Goal: Task Accomplishment & Management: Manage account settings

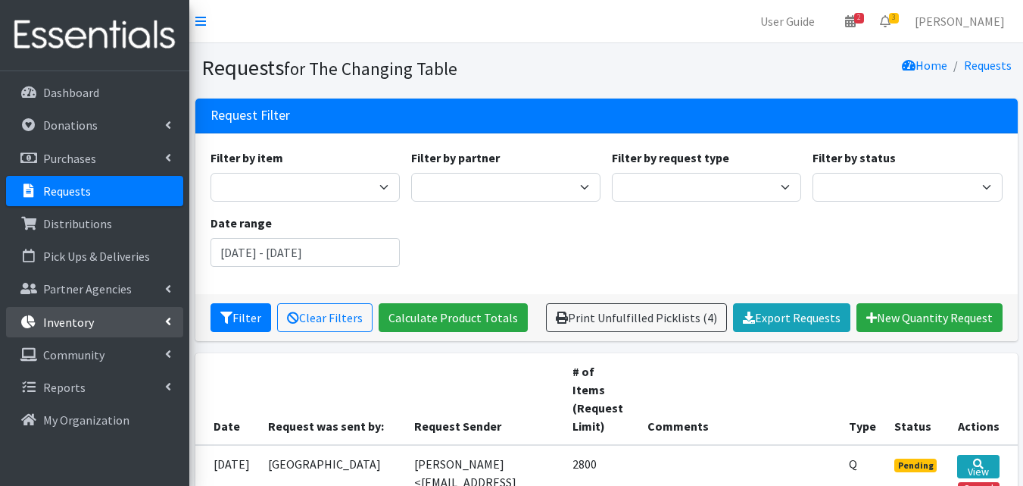
drag, startPoint x: 0, startPoint y: 0, endPoint x: 51, endPoint y: 325, distance: 328.9
click at [51, 325] on p "Inventory" at bounding box center [68, 321] width 51 height 15
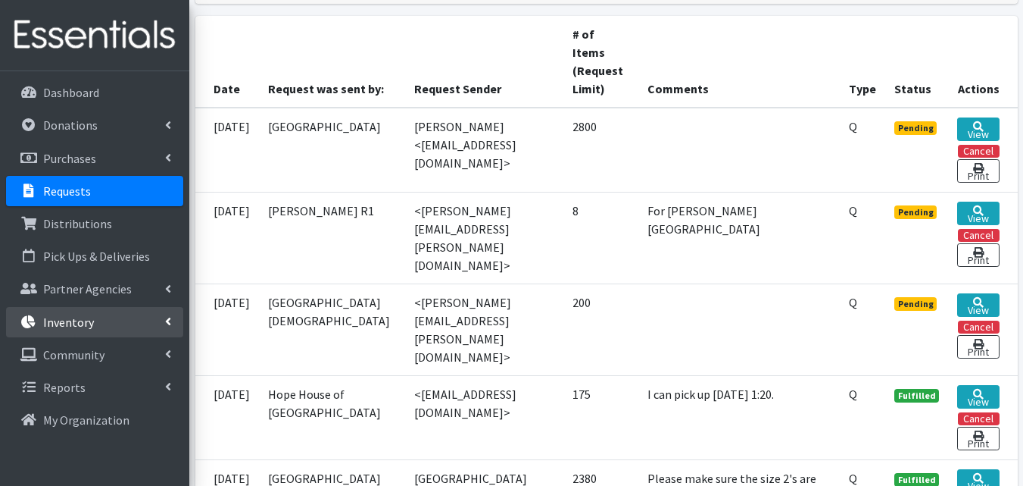
scroll to position [337, 0]
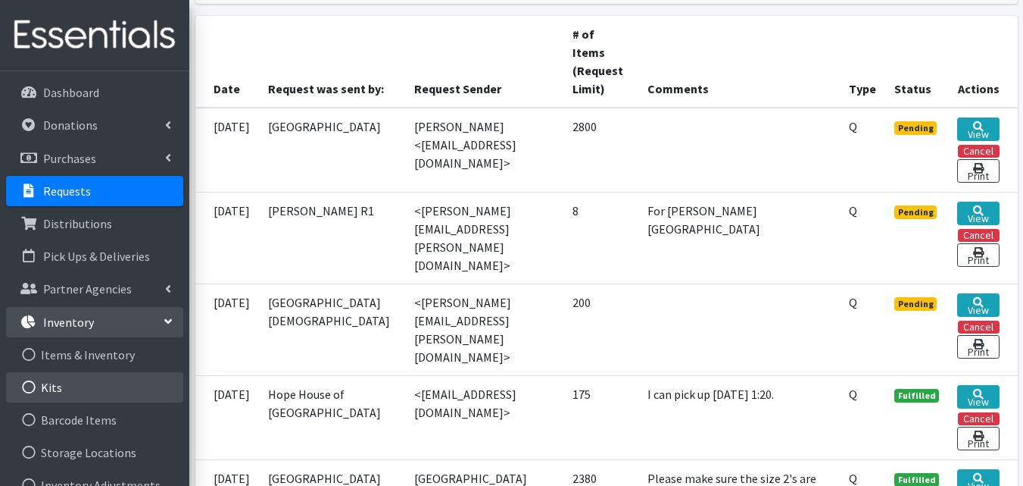
click at [58, 376] on link "Kits" at bounding box center [94, 387] width 177 height 30
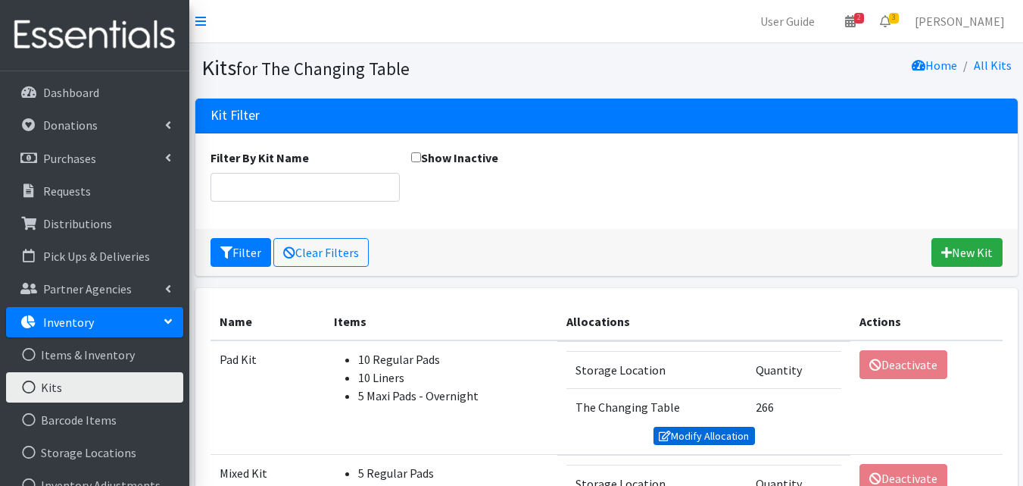
click at [723, 435] on link "Modify Allocation" at bounding box center [705, 436] width 102 height 18
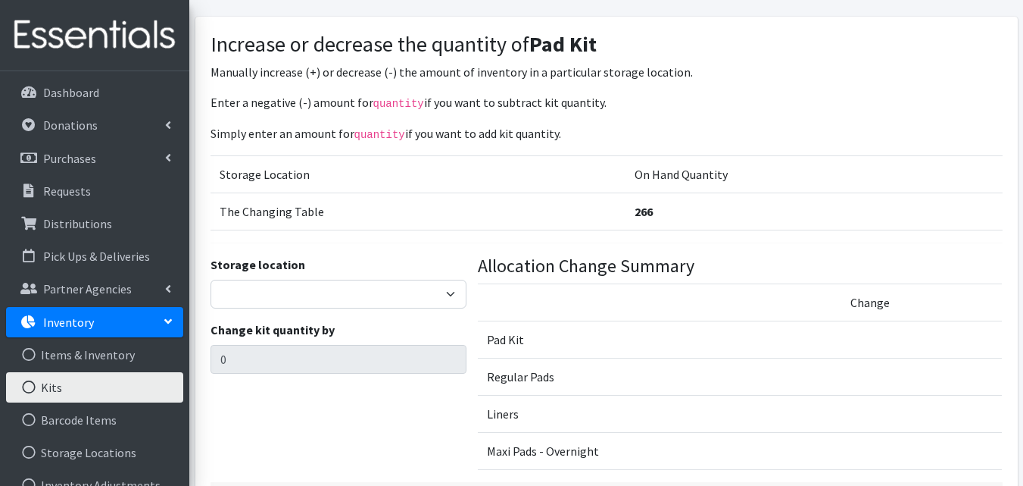
scroll to position [98, 0]
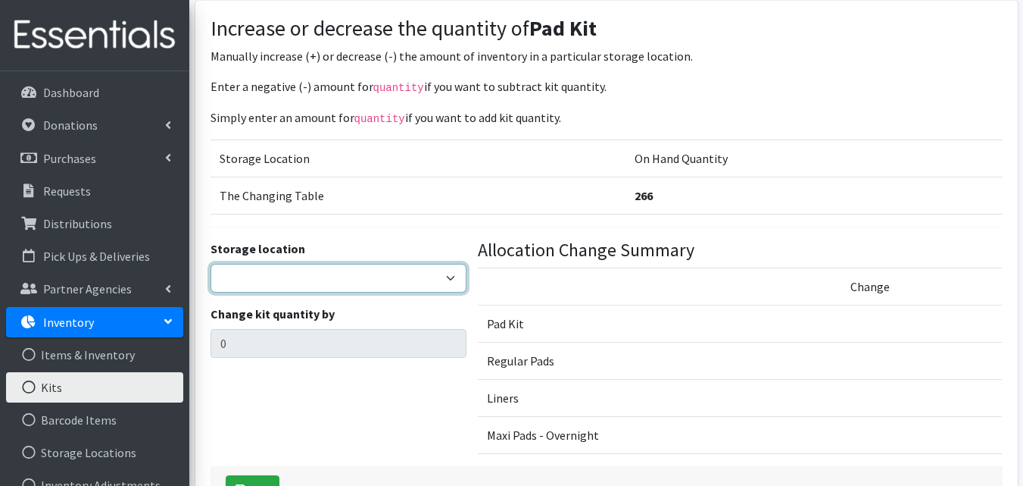
click at [365, 287] on select "The Changing Table Lake Movers Runabout Storage" at bounding box center [339, 278] width 257 height 29
select select "389"
click at [211, 264] on select "The Changing Table Lake Movers Runabout Storage" at bounding box center [339, 278] width 257 height 29
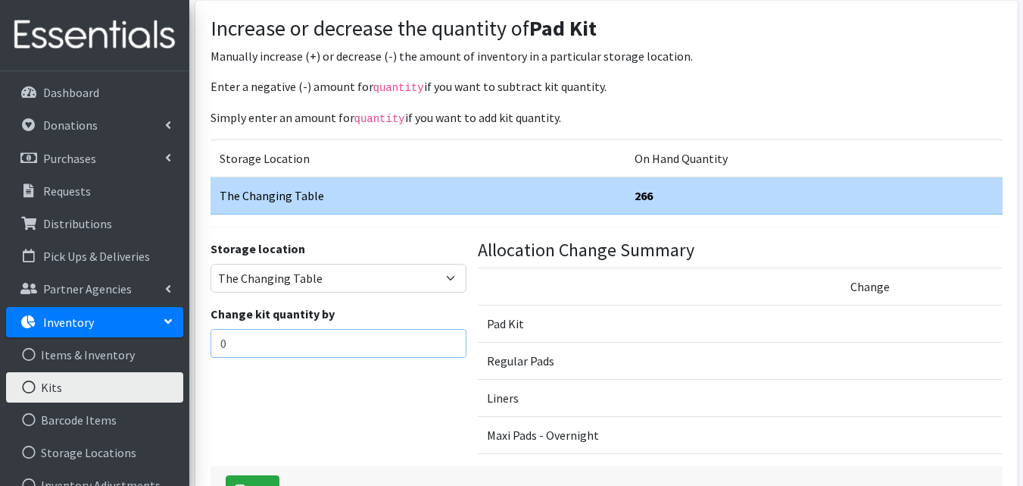
click at [317, 337] on input "0" at bounding box center [339, 343] width 257 height 29
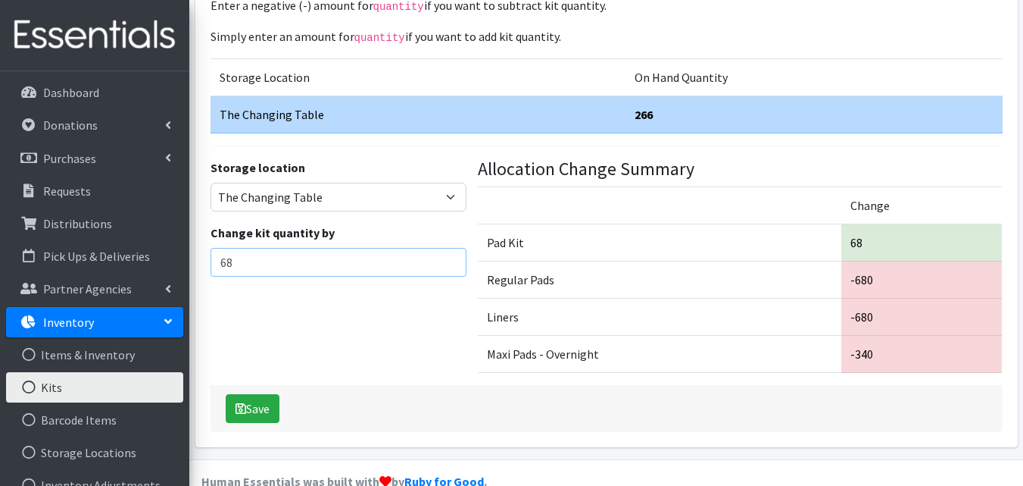
scroll to position [184, 0]
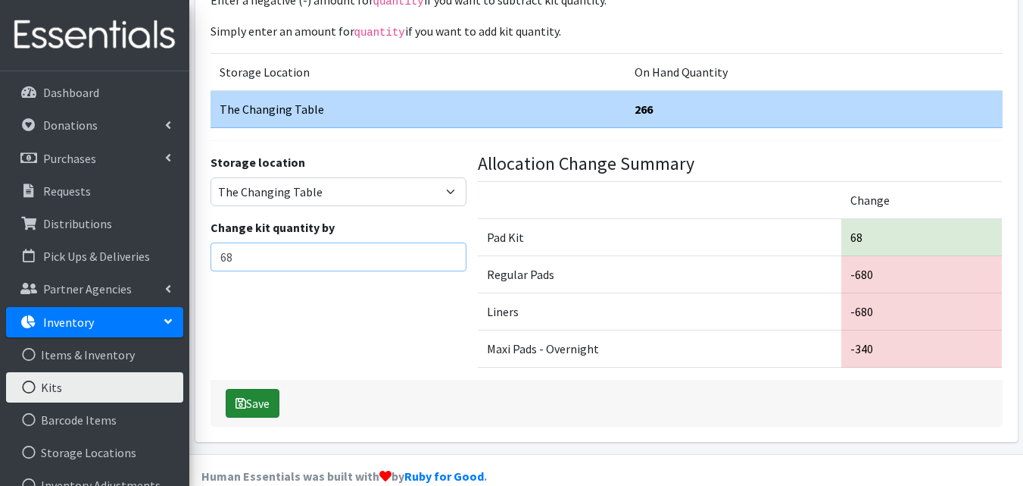
type input "68"
click at [260, 410] on button "Save" at bounding box center [253, 403] width 54 height 29
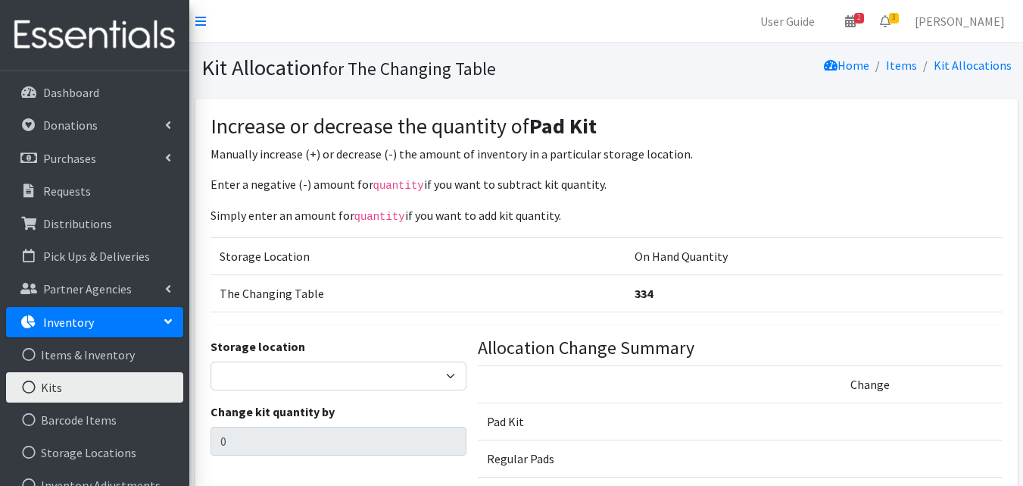
click at [129, 386] on link "Kits" at bounding box center [94, 387] width 177 height 30
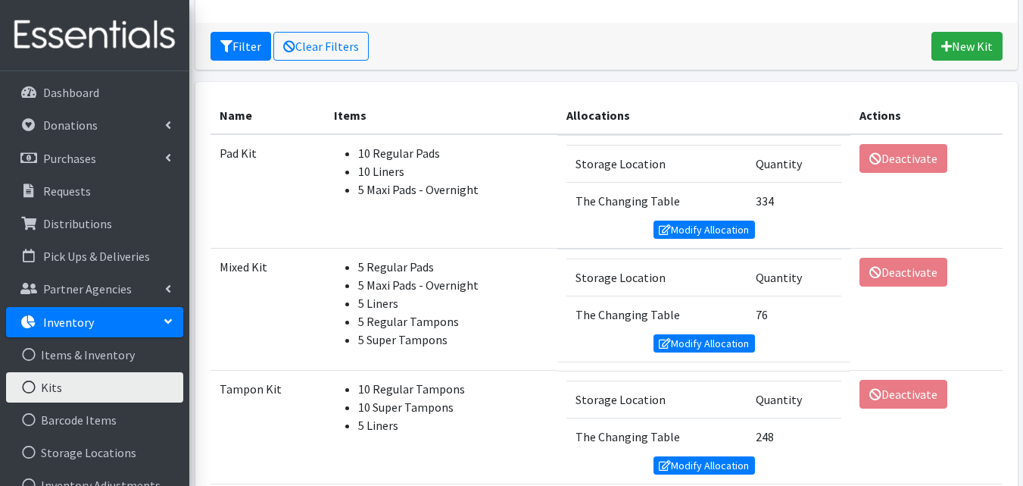
scroll to position [230, 0]
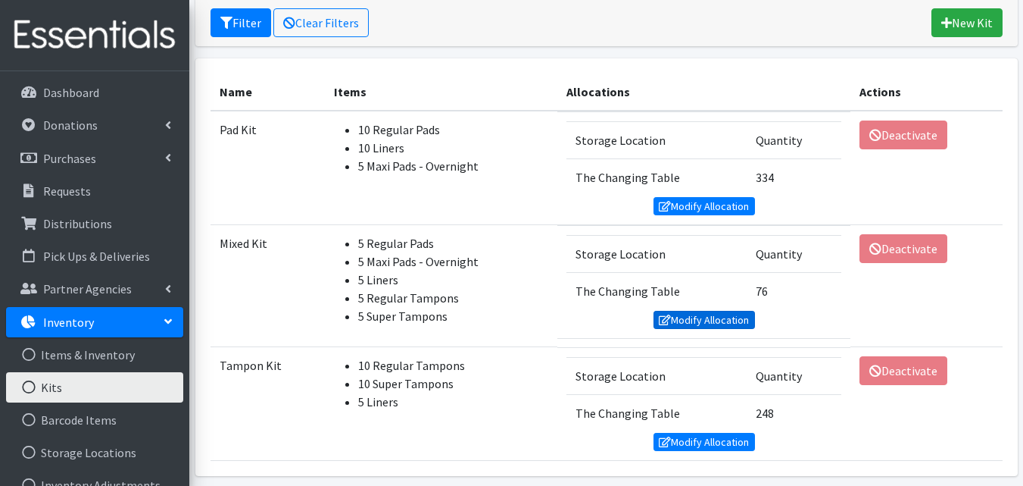
click at [686, 321] on link "Modify Allocation" at bounding box center [705, 320] width 102 height 18
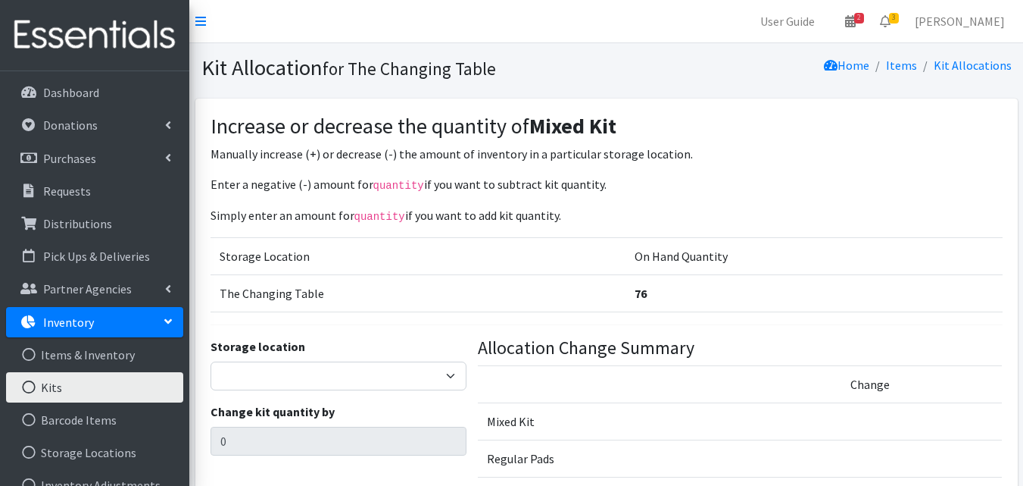
select select "389"
click at [211, 361] on select "The Changing Table Lake Movers Runabout Storage" at bounding box center [339, 375] width 257 height 29
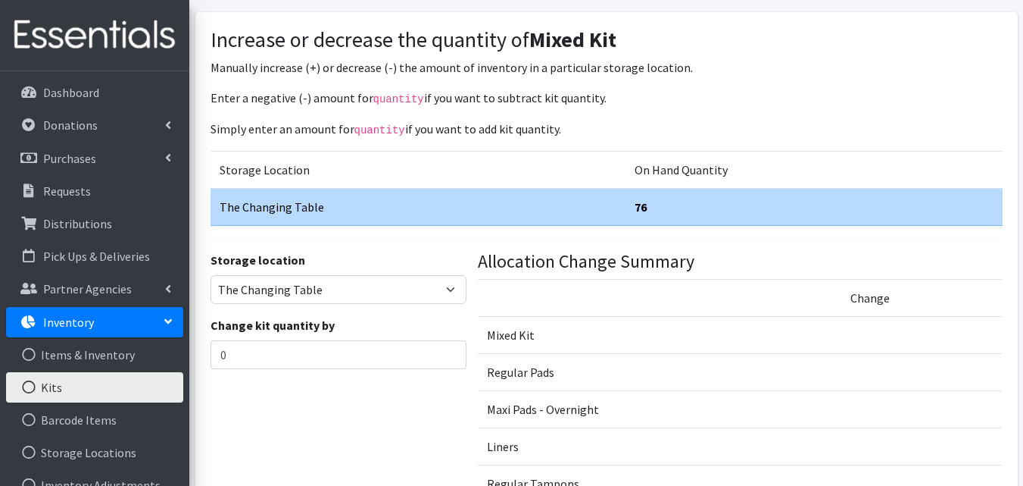
scroll to position [92, 0]
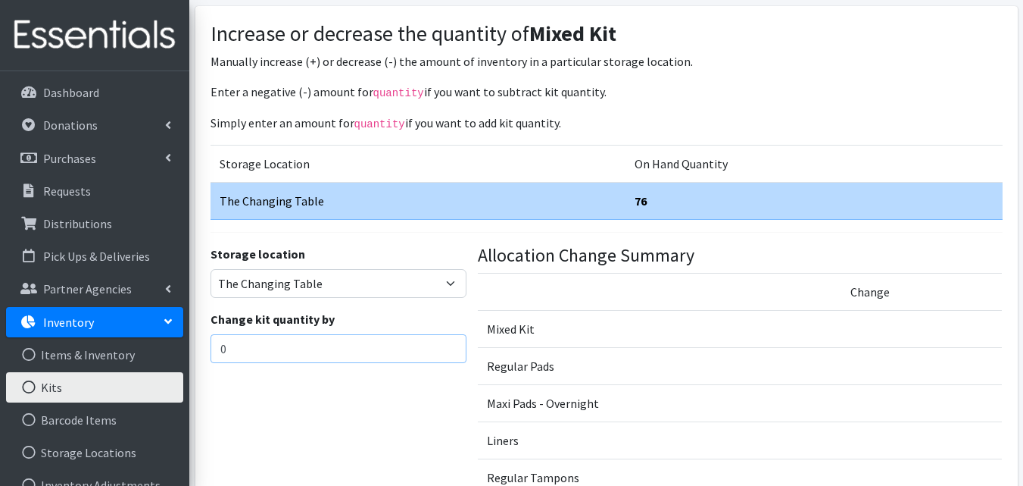
click at [303, 348] on input "0" at bounding box center [339, 348] width 257 height 29
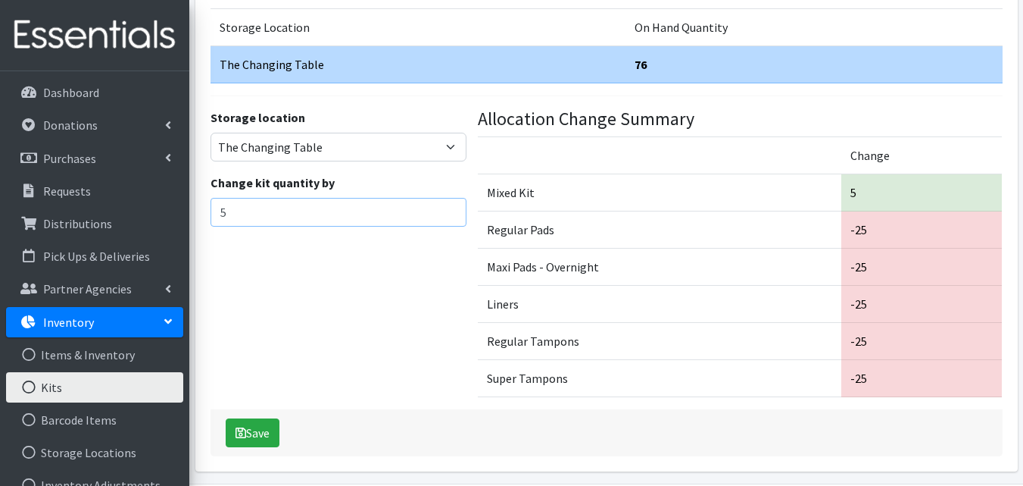
scroll to position [238, 0]
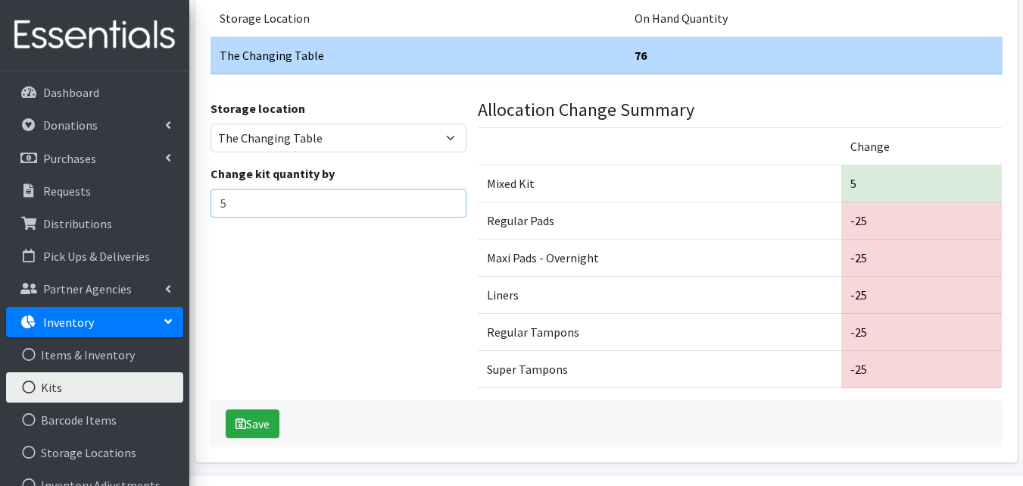
type input "5"
click at [270, 423] on button "Save" at bounding box center [253, 423] width 54 height 29
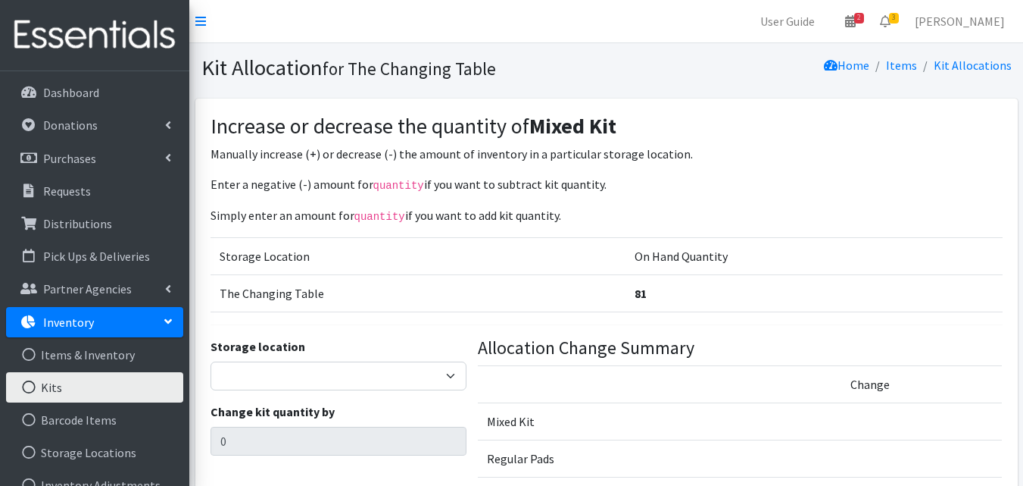
click at [107, 391] on link "Kits" at bounding box center [94, 387] width 177 height 30
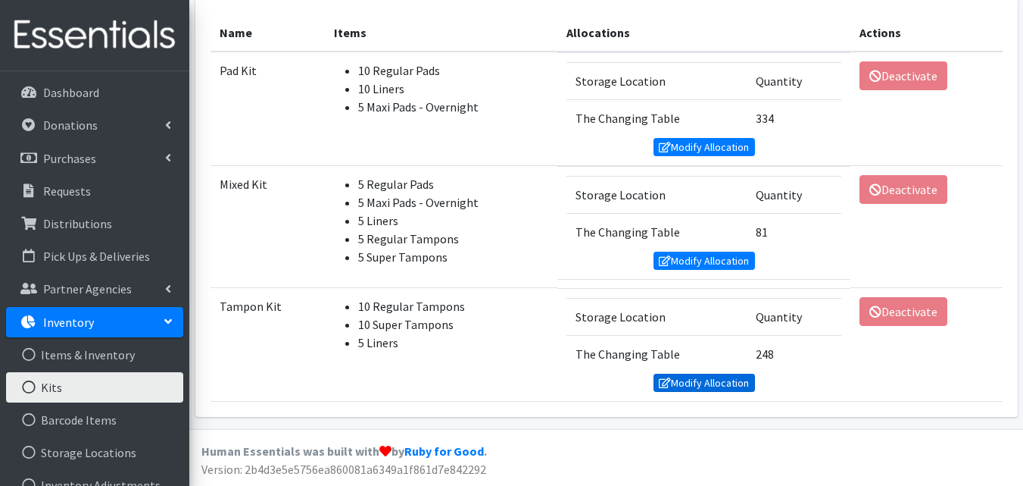
click at [690, 376] on link "Modify Allocation" at bounding box center [705, 382] width 102 height 18
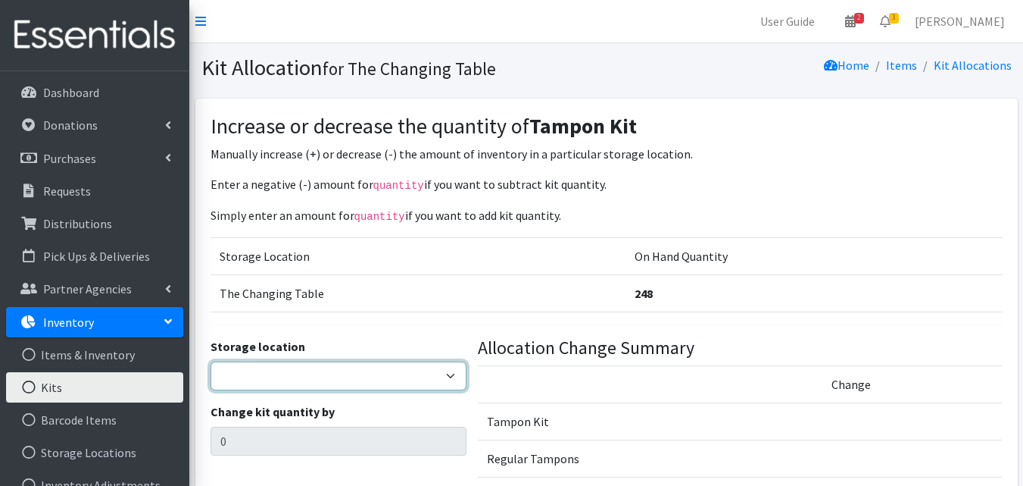
click at [370, 373] on select "The Changing Table Lake Movers Runabout Storage" at bounding box center [339, 375] width 257 height 29
select select "389"
click at [211, 361] on select "The Changing Table Lake Movers Runabout Storage" at bounding box center [339, 375] width 257 height 29
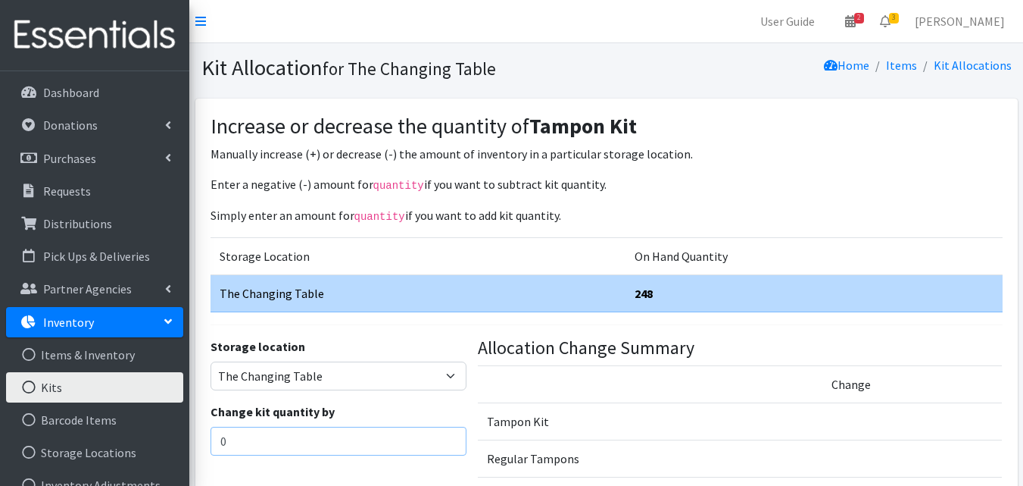
click at [302, 435] on input "0" at bounding box center [339, 441] width 257 height 29
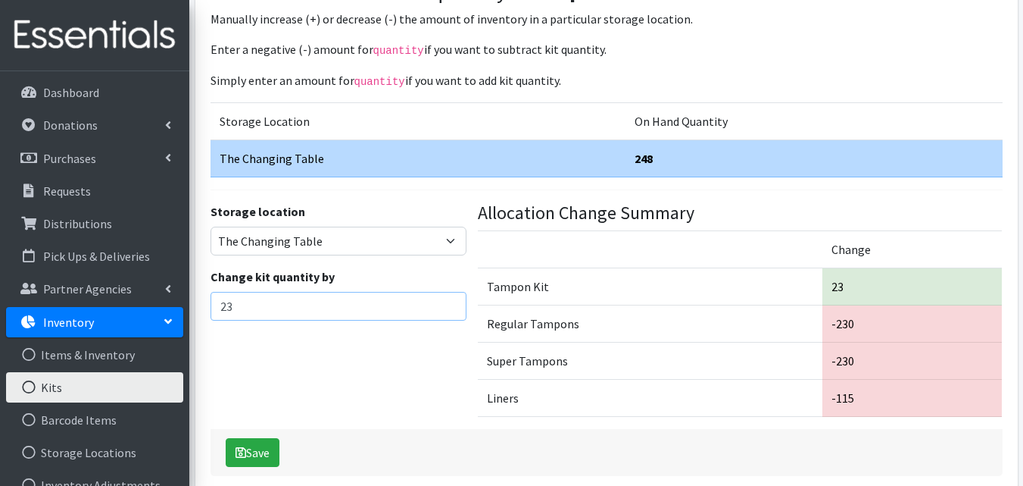
scroll to position [208, 0]
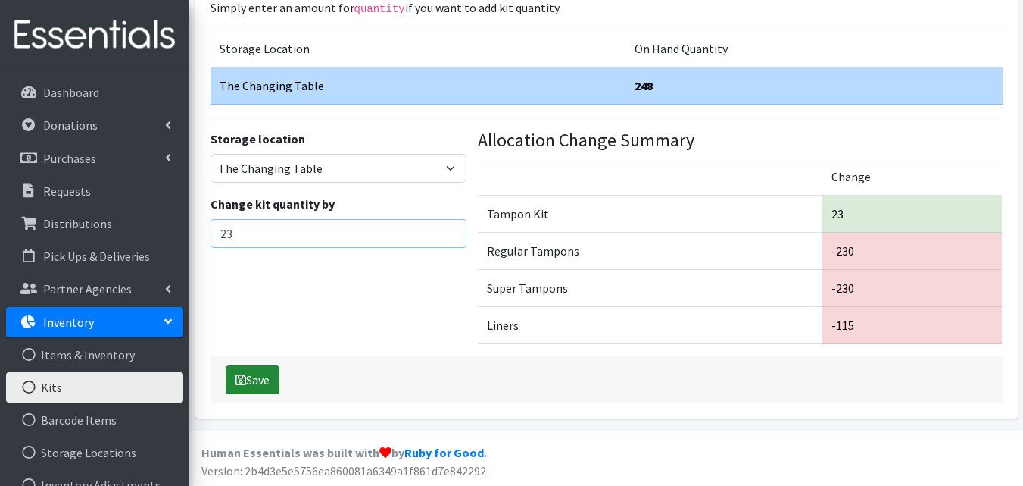
type input "23"
click at [262, 381] on button "Save" at bounding box center [253, 379] width 54 height 29
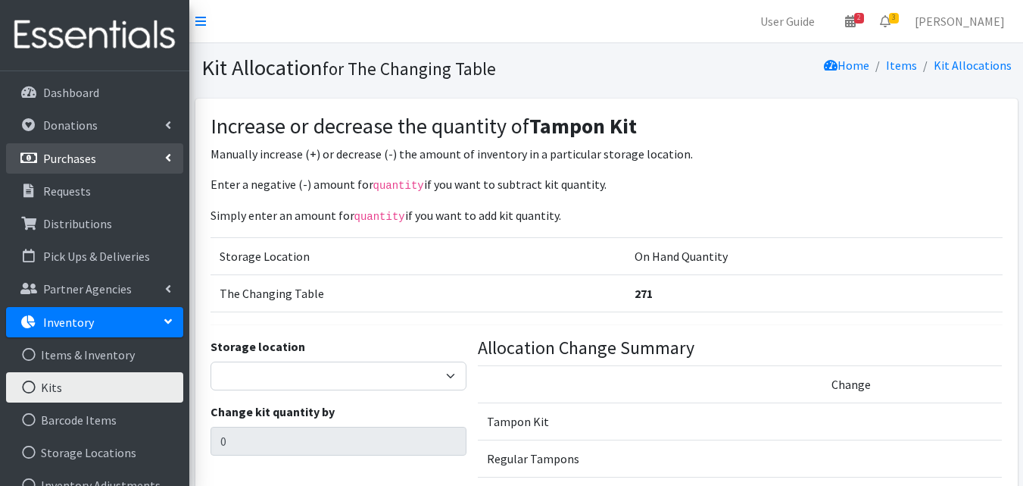
click at [52, 158] on p "Purchases" at bounding box center [69, 158] width 53 height 15
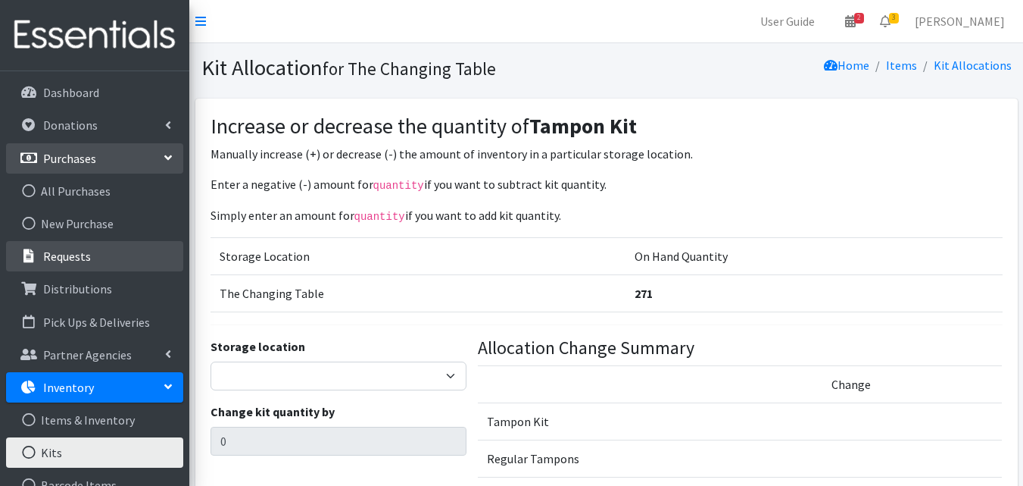
click at [60, 255] on p "Requests" at bounding box center [67, 255] width 48 height 15
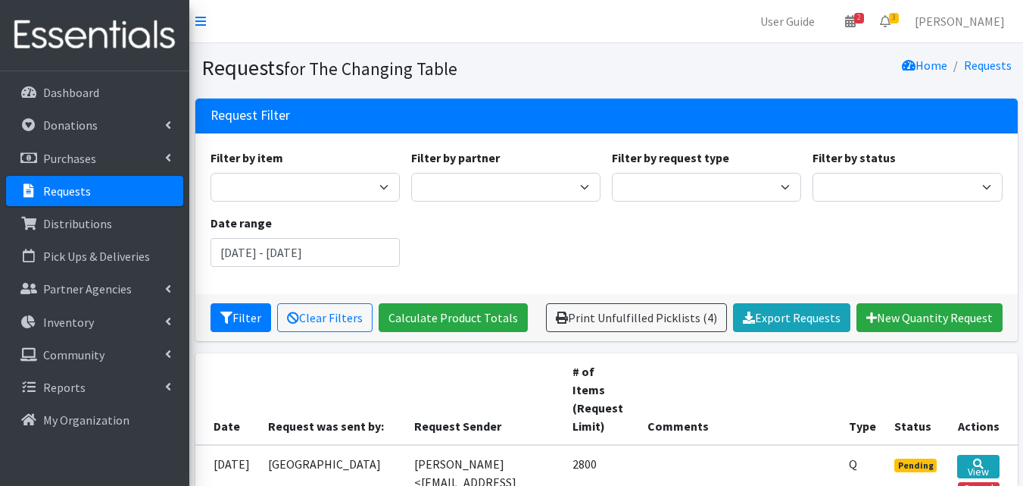
click at [131, 197] on link "Requests" at bounding box center [94, 191] width 177 height 30
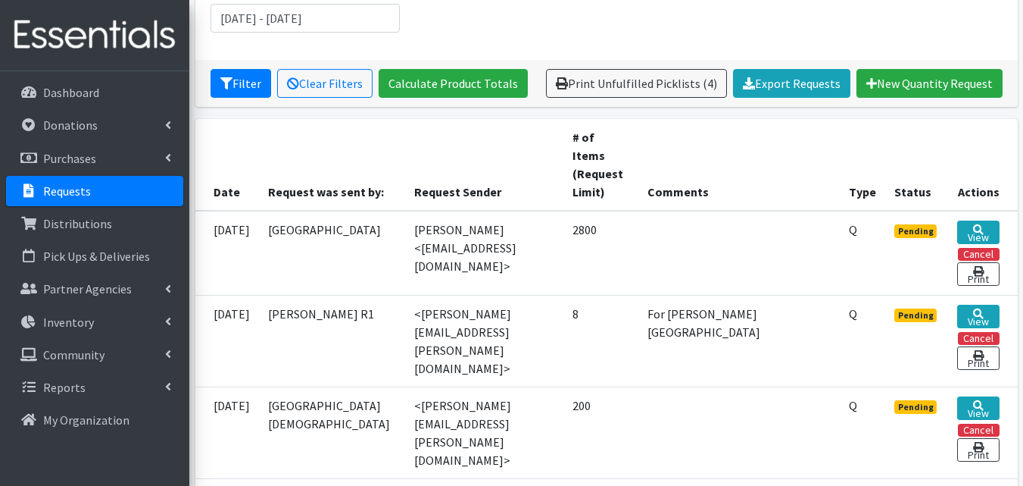
scroll to position [238, 0]
